Goal: Transaction & Acquisition: Purchase product/service

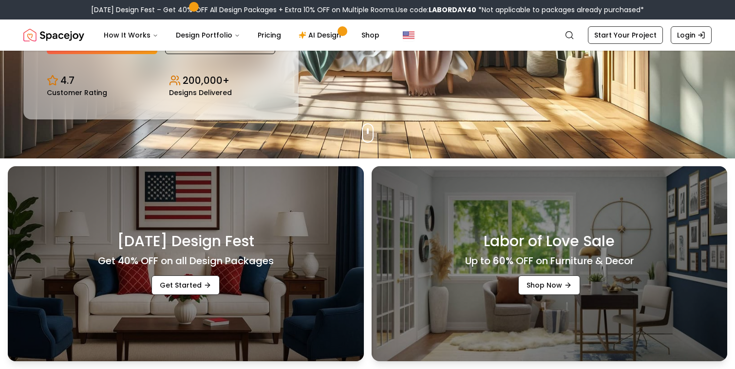
scroll to position [437, 0]
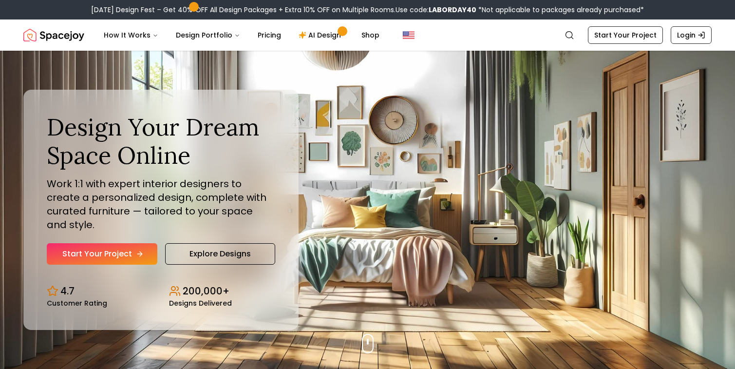
click at [131, 246] on link "Start Your Project" at bounding box center [102, 253] width 111 height 21
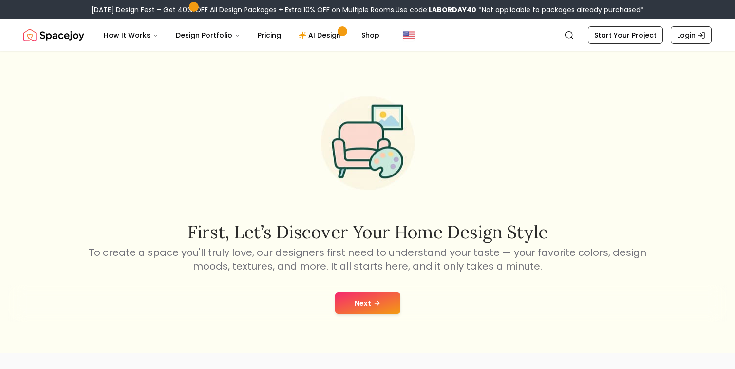
click at [378, 306] on icon at bounding box center [377, 303] width 8 height 8
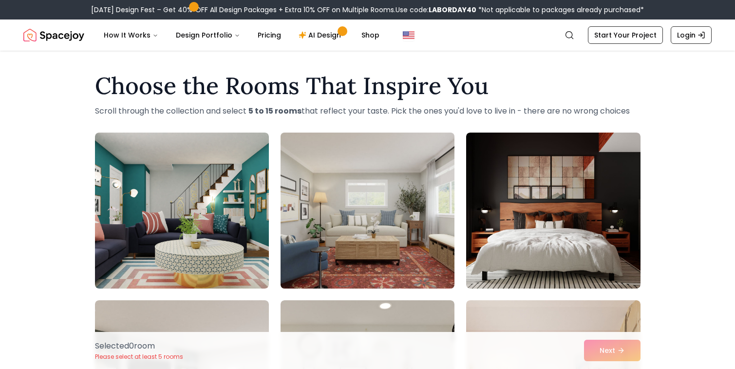
click at [389, 240] on img at bounding box center [367, 211] width 183 height 164
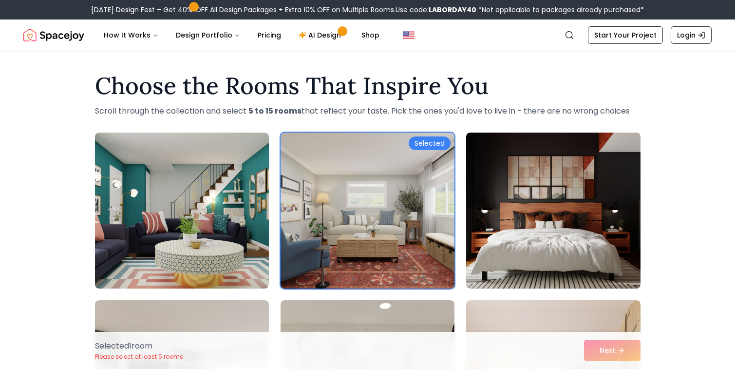
click at [608, 345] on div "Selected 1 room Please select at least 5 rooms Next" at bounding box center [367, 350] width 561 height 37
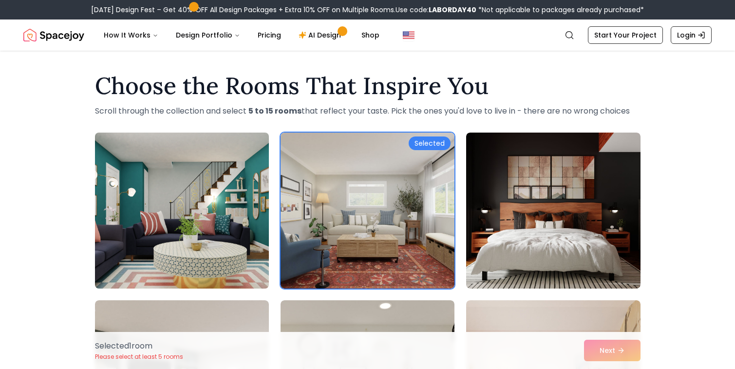
click at [252, 193] on img at bounding box center [182, 211] width 183 height 164
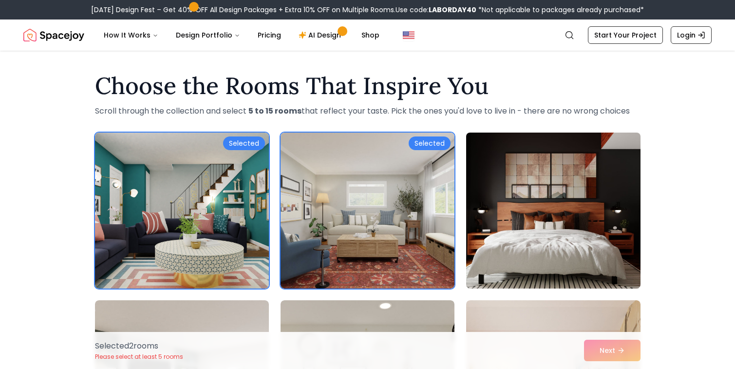
click at [556, 177] on img at bounding box center [553, 211] width 183 height 164
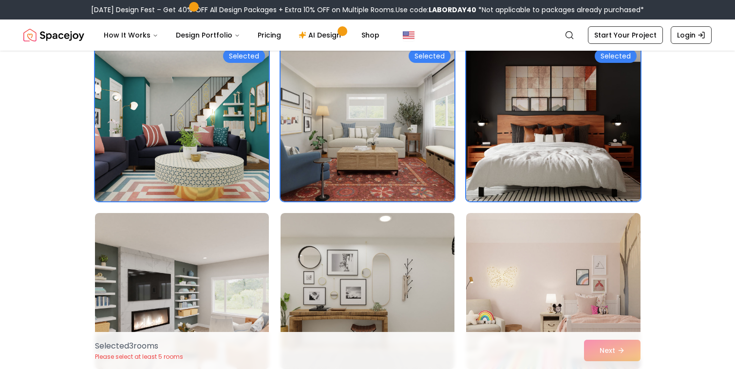
scroll to position [171, 0]
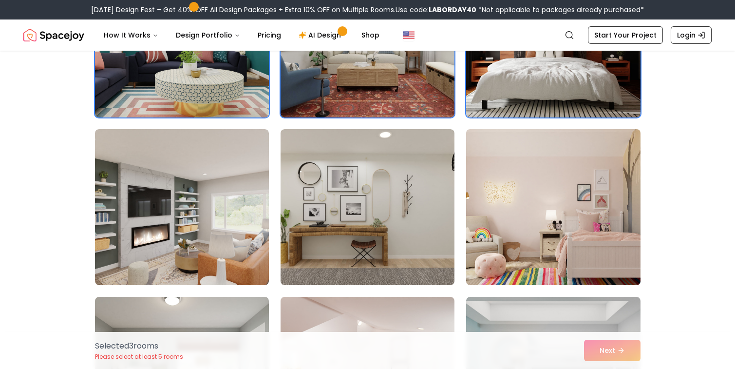
click at [532, 202] on img at bounding box center [553, 207] width 183 height 164
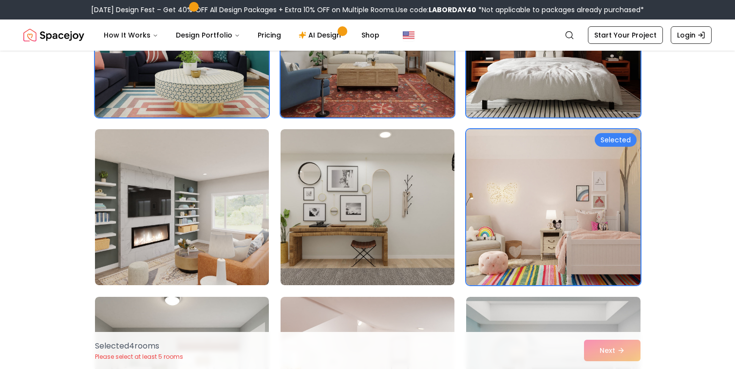
click at [618, 356] on div "Selected 4 room s Please select at least 5 rooms Next" at bounding box center [367, 350] width 561 height 37
click at [602, 346] on div "Selected 4 room s Please select at least 5 rooms Next" at bounding box center [367, 350] width 561 height 37
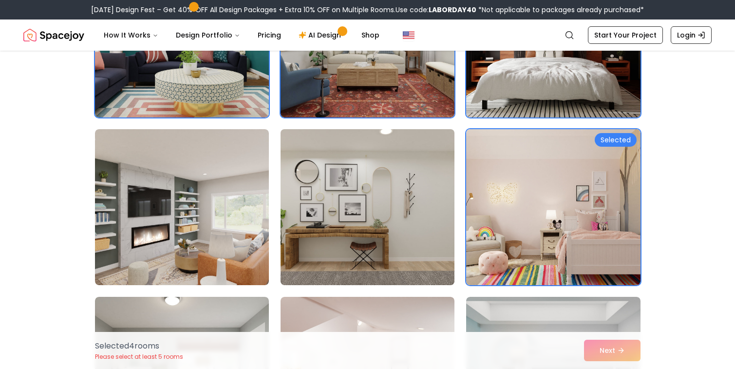
click at [416, 233] on img at bounding box center [367, 207] width 183 height 164
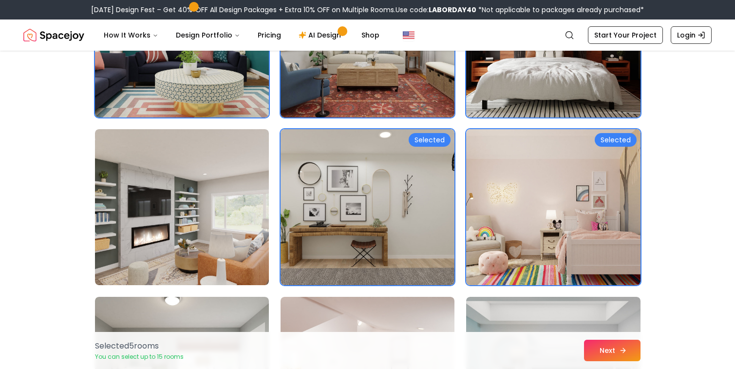
click at [608, 349] on button "Next" at bounding box center [612, 350] width 57 height 21
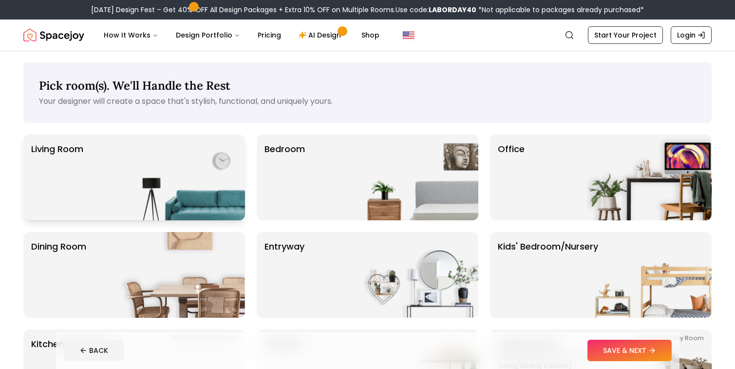
click at [162, 194] on img at bounding box center [182, 177] width 125 height 86
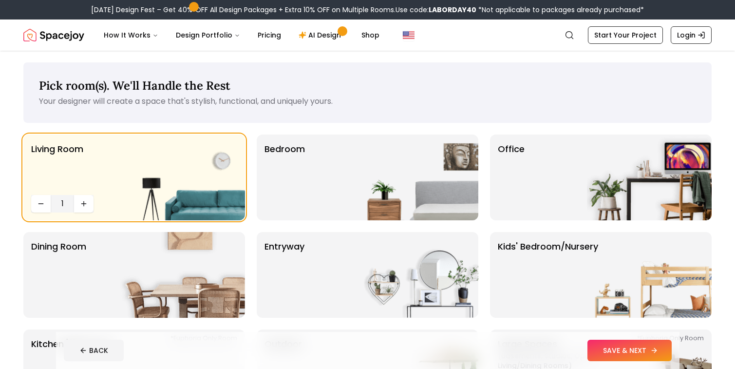
click at [629, 353] on button "SAVE & NEXT" at bounding box center [630, 350] width 84 height 21
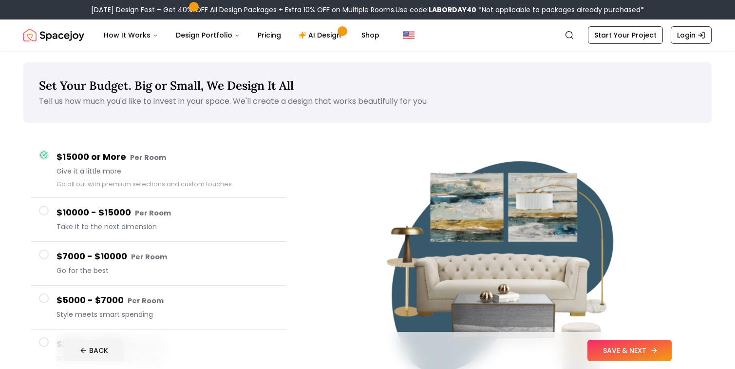
click at [634, 354] on button "SAVE & NEXT" at bounding box center [630, 350] width 84 height 21
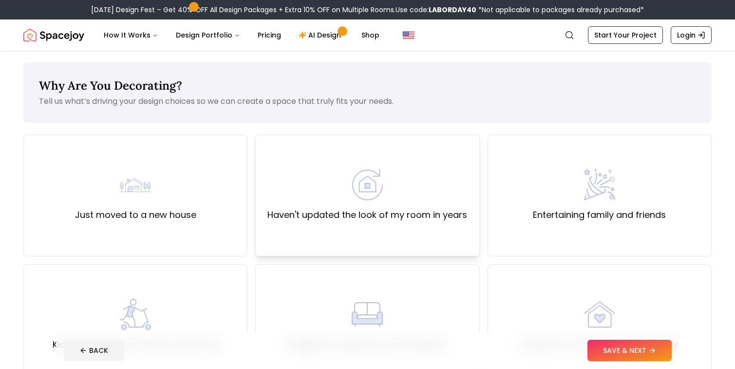
click at [336, 225] on div "Haven't updated the look of my room in years" at bounding box center [367, 195] width 224 height 122
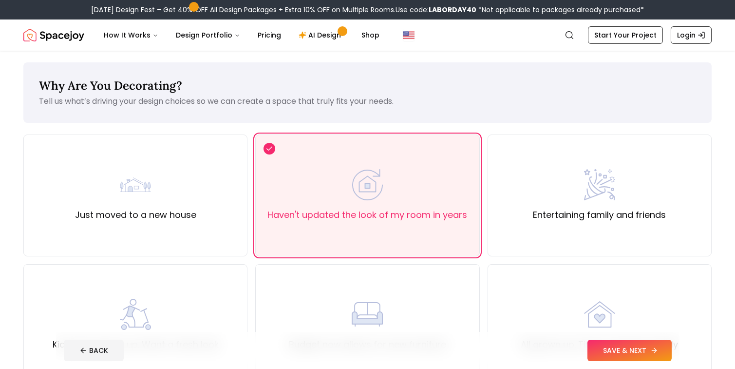
click at [624, 340] on button "SAVE & NEXT" at bounding box center [630, 350] width 84 height 21
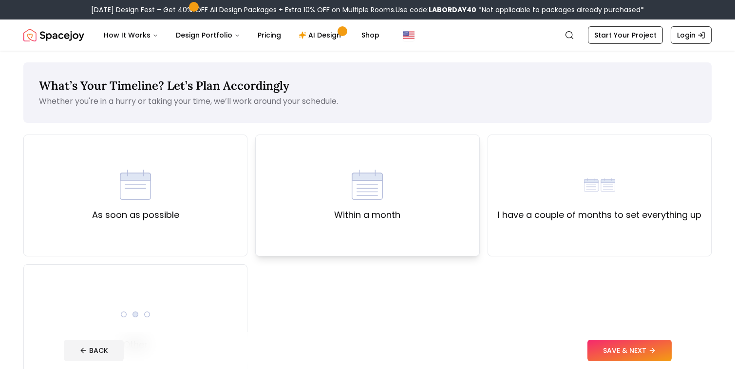
click at [340, 191] on div "Within a month" at bounding box center [367, 195] width 66 height 53
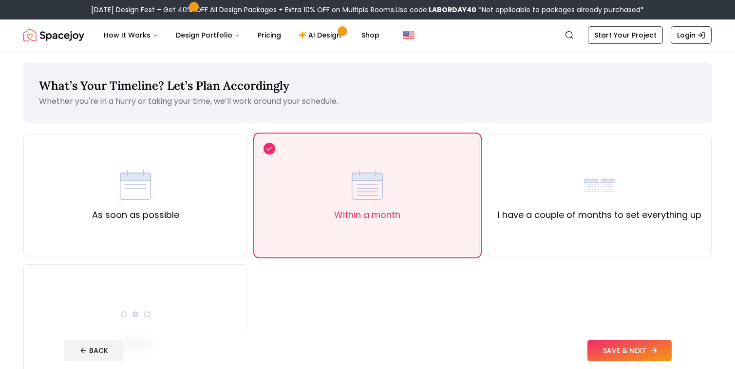
click at [635, 346] on button "SAVE & NEXT" at bounding box center [630, 350] width 84 height 21
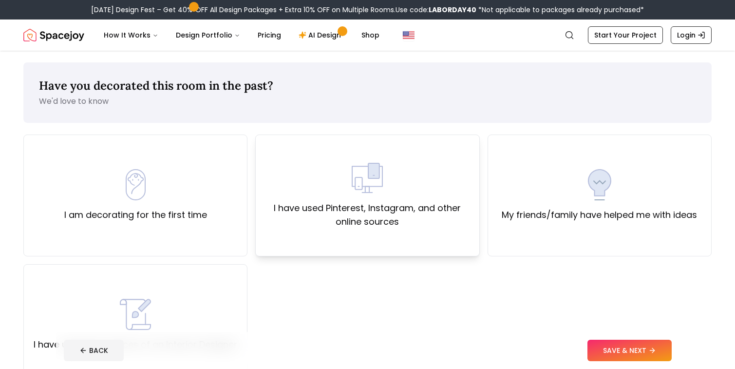
click at [353, 208] on label "I have used Pinterest, Instagram, and other online sources" at bounding box center [368, 214] width 208 height 27
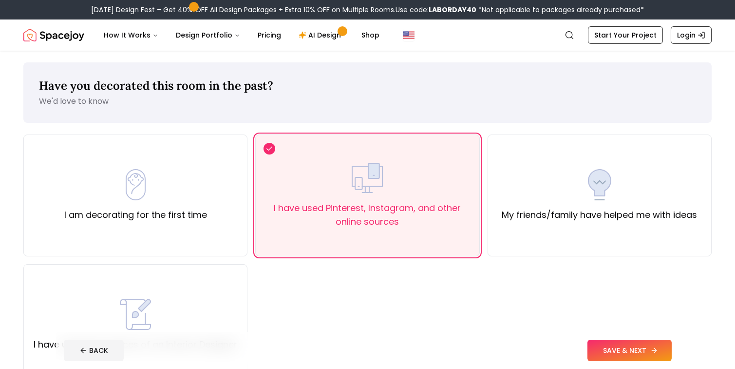
click at [645, 351] on button "SAVE & NEXT" at bounding box center [630, 350] width 84 height 21
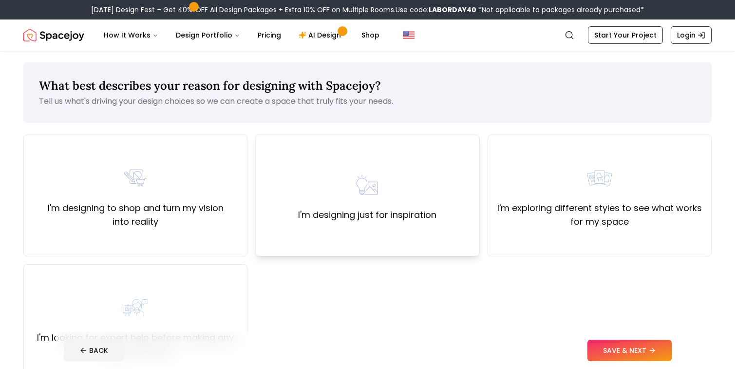
click at [417, 203] on div "I'm designing just for inspiration" at bounding box center [367, 195] width 138 height 53
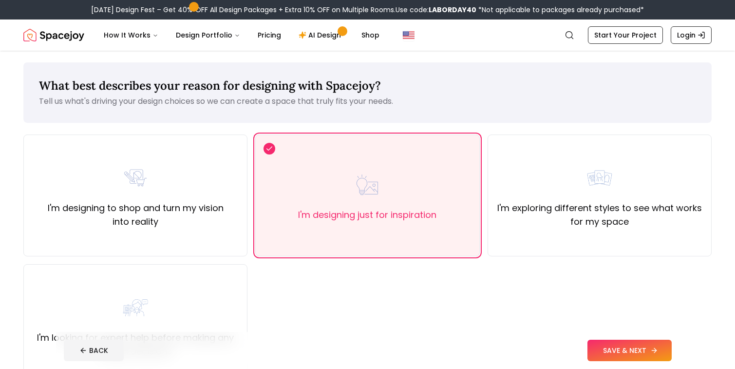
click at [642, 356] on button "SAVE & NEXT" at bounding box center [630, 350] width 84 height 21
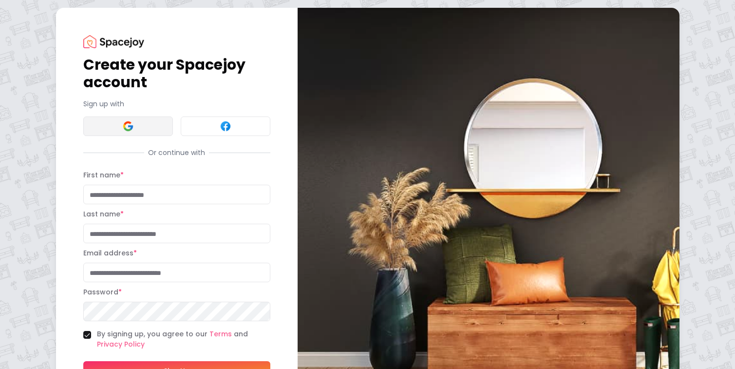
click at [147, 127] on button at bounding box center [128, 125] width 90 height 19
click at [132, 119] on button at bounding box center [128, 125] width 90 height 19
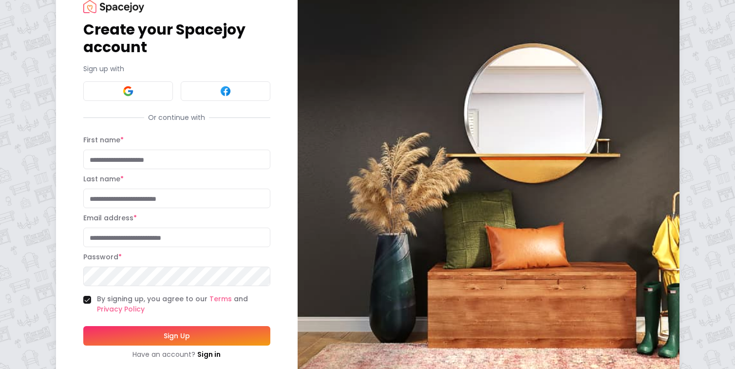
scroll to position [60, 0]
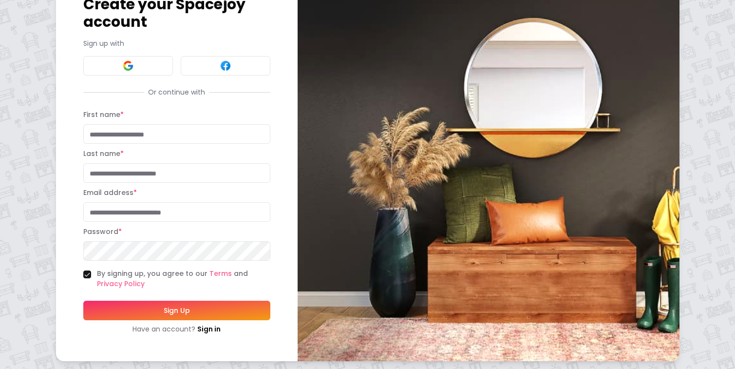
click at [140, 132] on input "First name *" at bounding box center [176, 133] width 187 height 19
type input "******"
type input "****"
type input "**********"
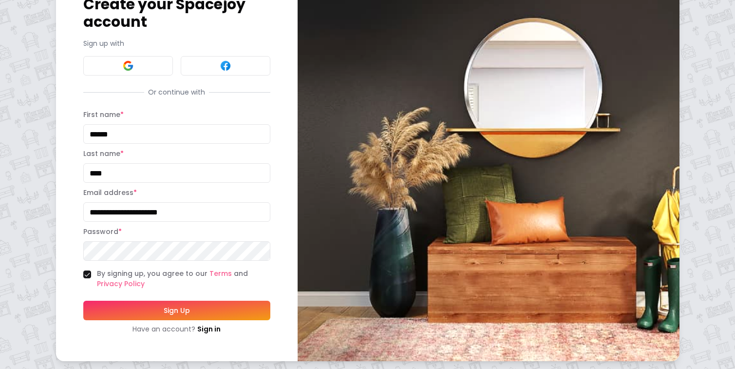
click at [154, 157] on div "Last name * ****" at bounding box center [176, 165] width 187 height 35
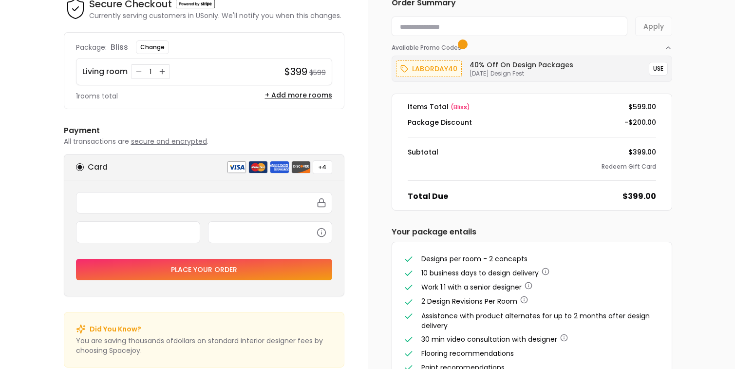
scroll to position [56, 0]
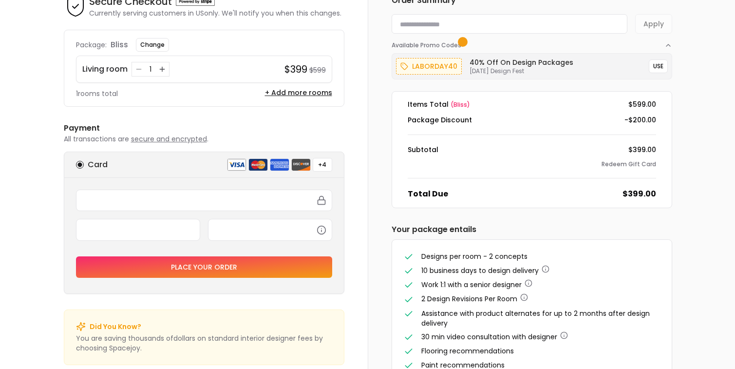
click at [244, 215] on div at bounding box center [204, 219] width 256 height 59
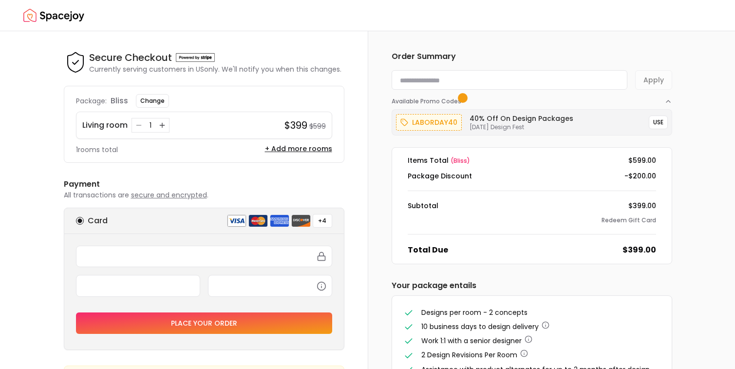
click at [54, 19] on img "Spacejoy" at bounding box center [53, 15] width 61 height 19
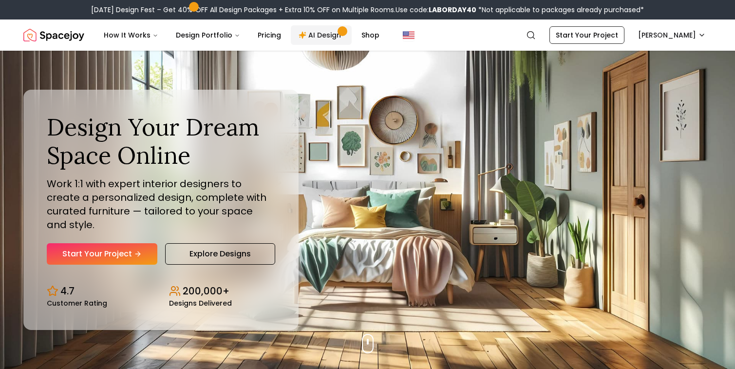
click at [318, 33] on link "AI Design" at bounding box center [321, 34] width 61 height 19
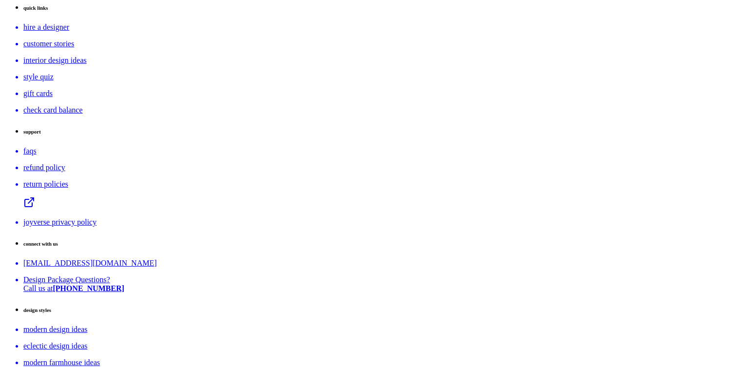
scroll to position [1594, 0]
